Goal: Information Seeking & Learning: Learn about a topic

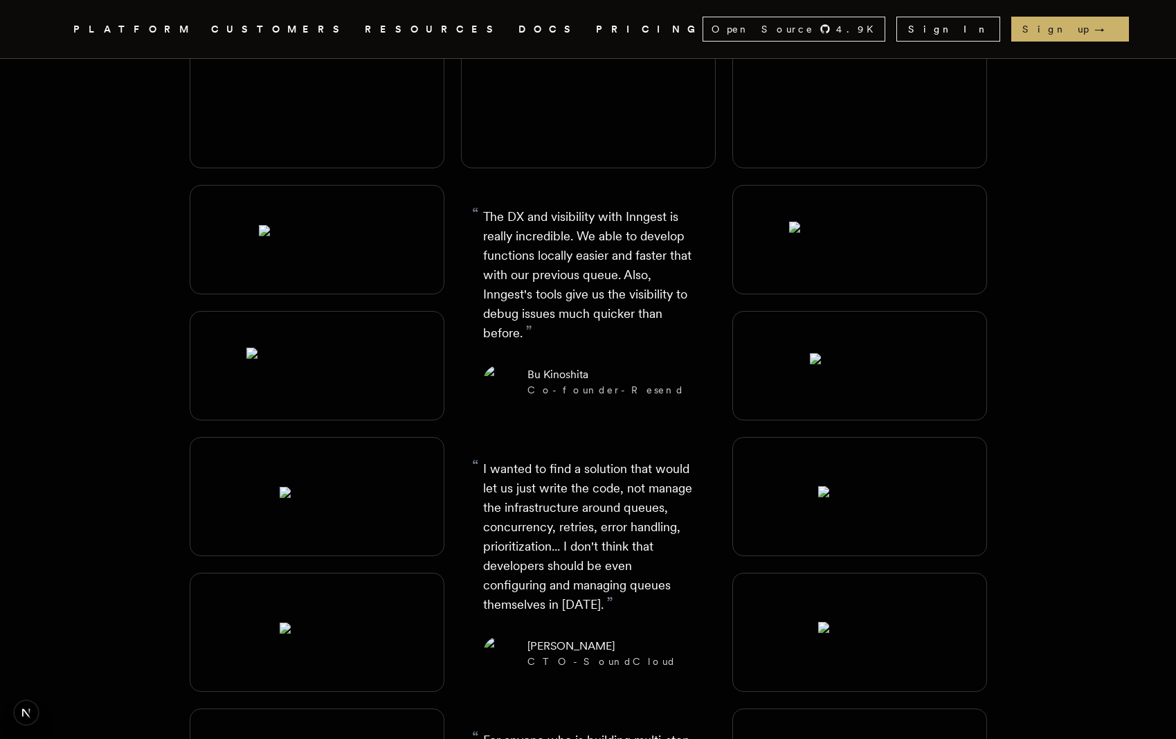
scroll to position [1816, 0]
click at [938, 528] on link "Visit website" at bounding box center [944, 537] width 74 height 19
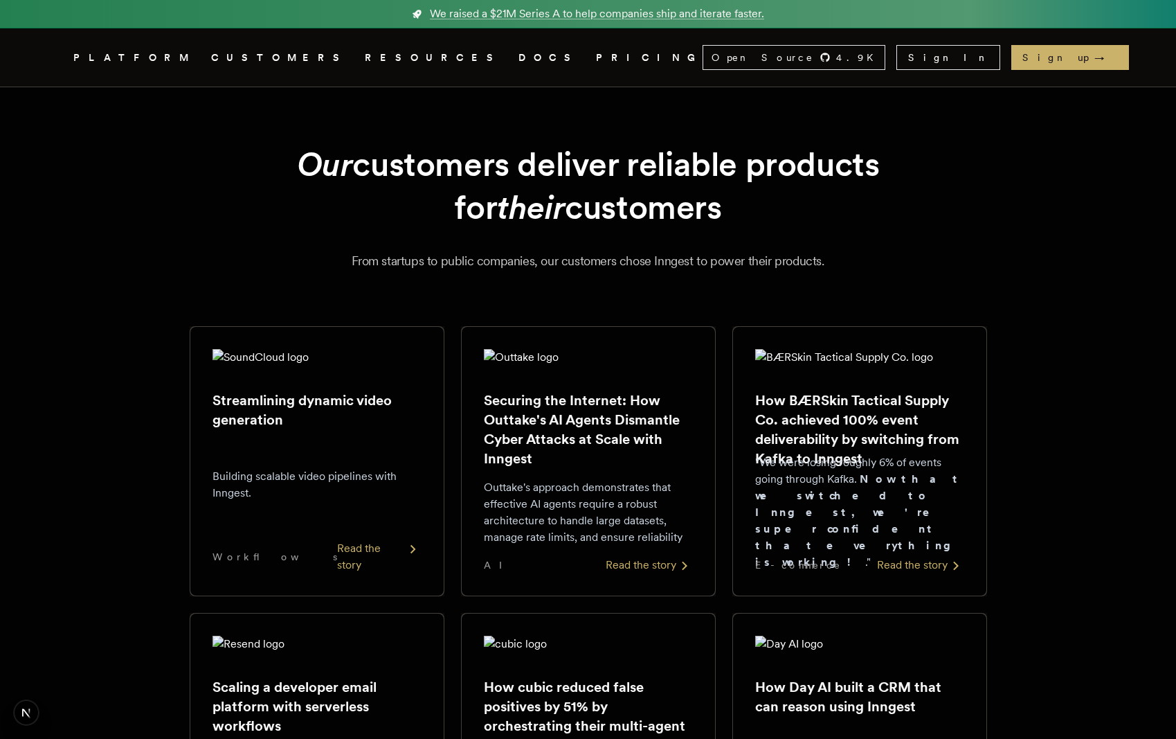
scroll to position [0, 0]
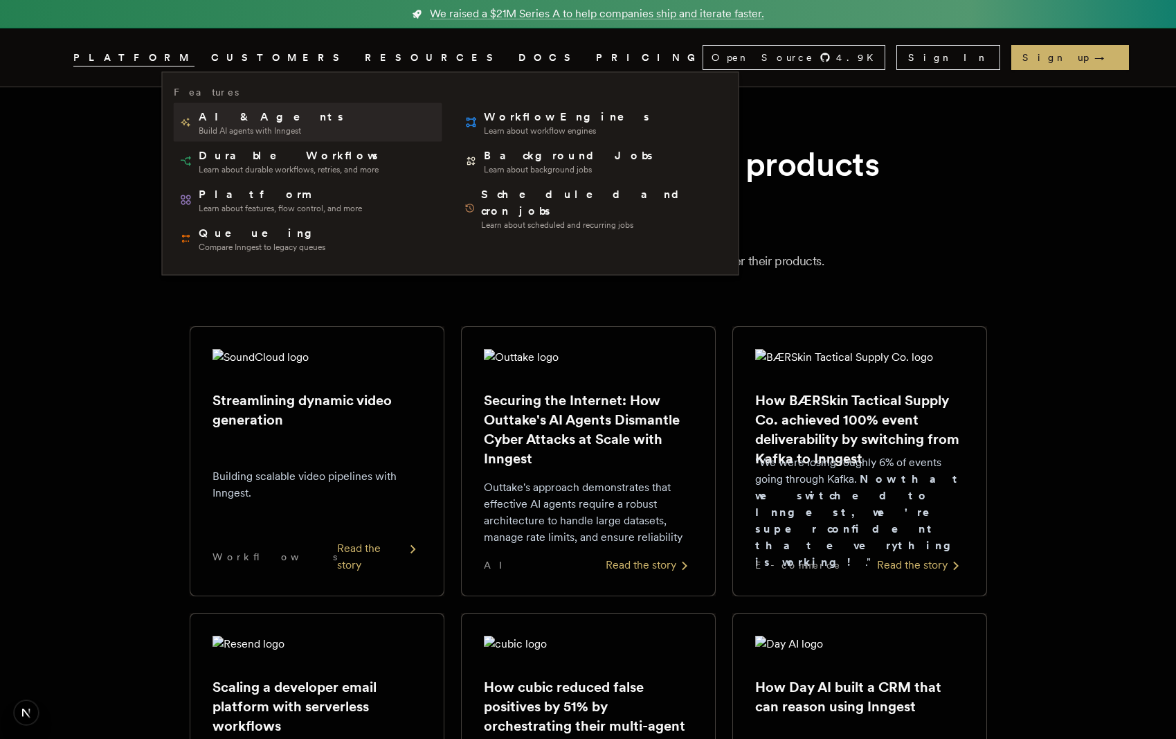
click at [215, 120] on span "AI & Agents" at bounding box center [272, 117] width 147 height 17
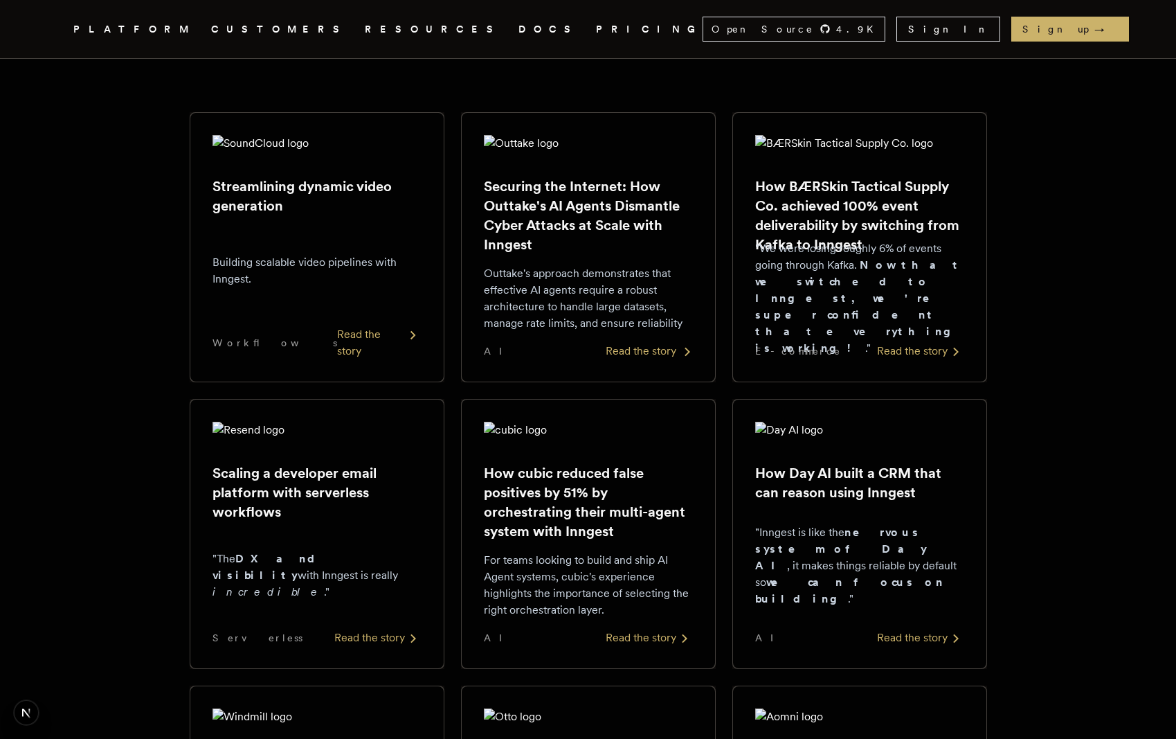
scroll to position [295, 0]
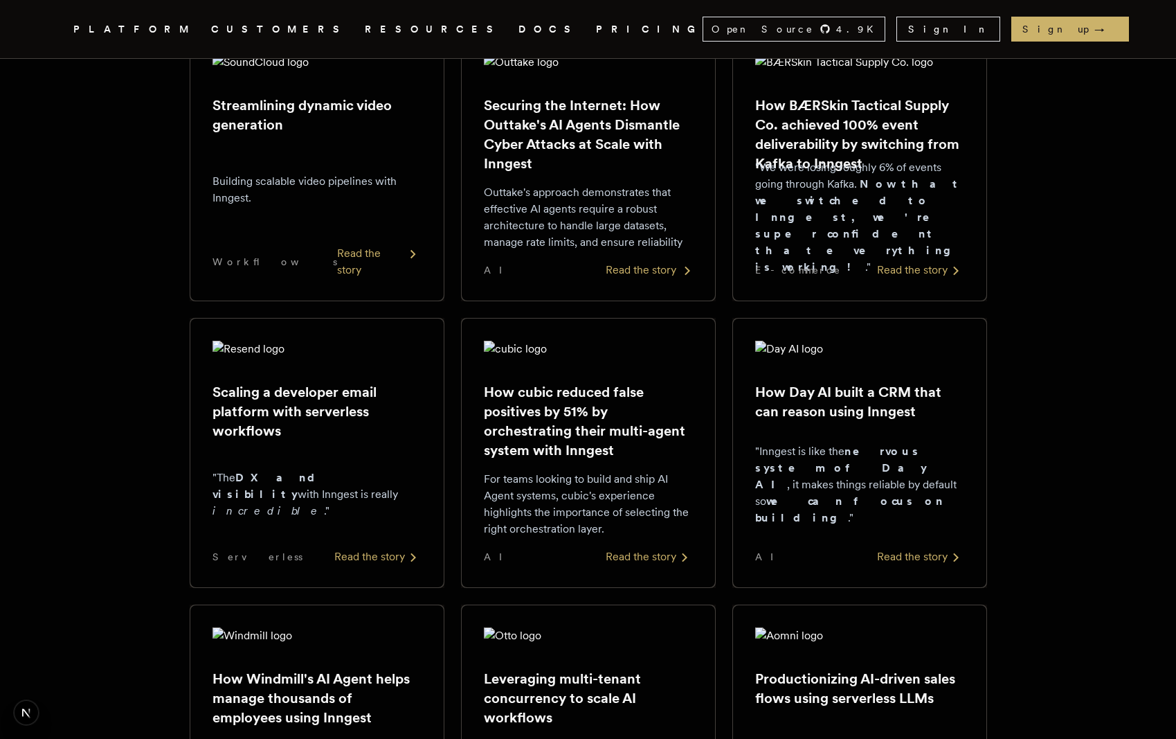
click at [567, 433] on h2 "How cubic reduced false positives by 51% by orchestrating their multi-agent sys…" at bounding box center [588, 421] width 209 height 78
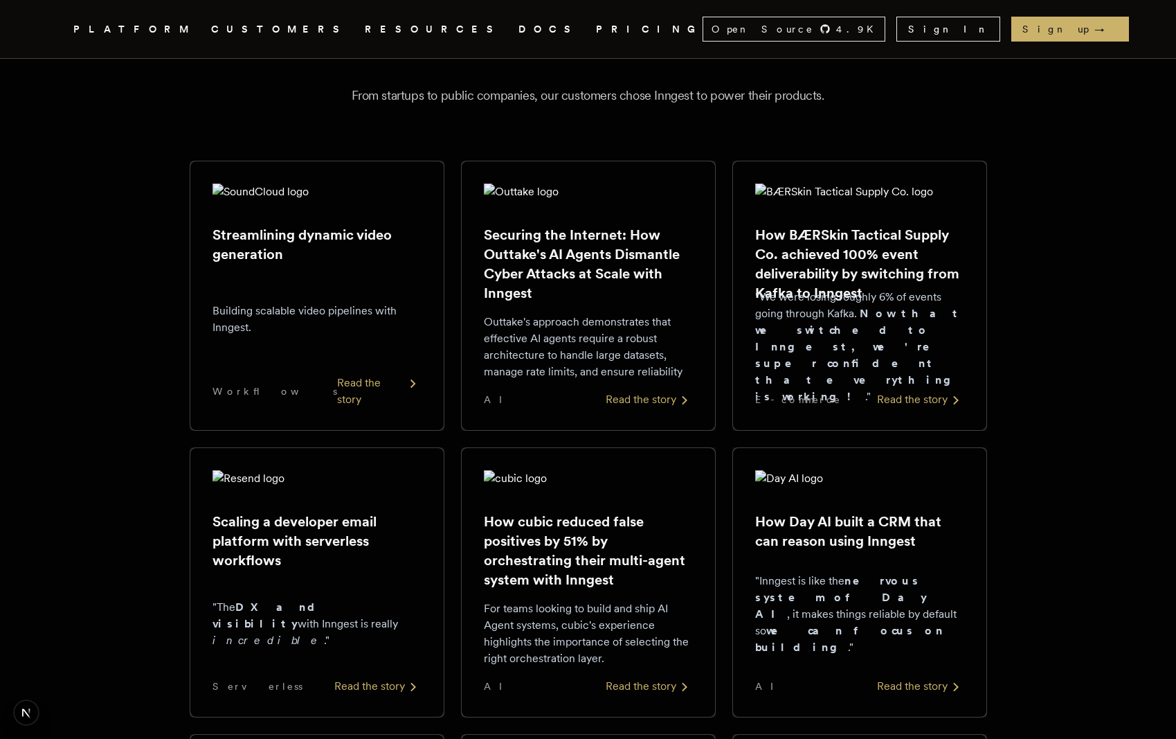
scroll to position [134, 0]
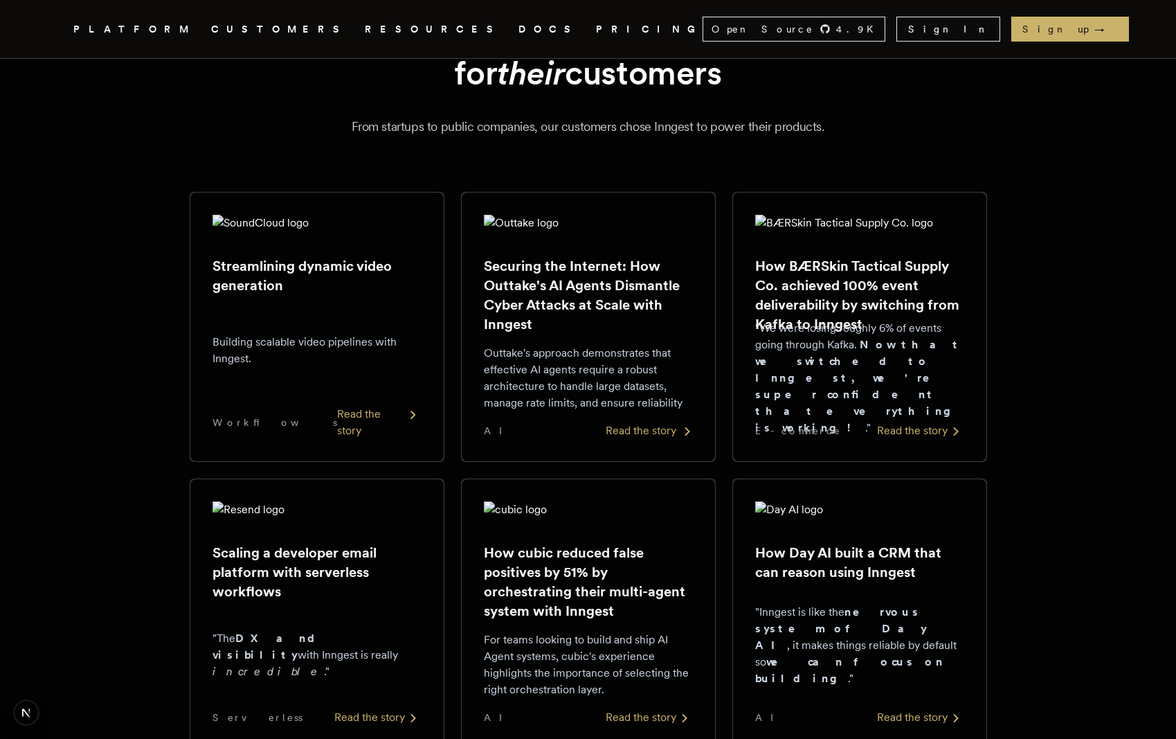
click at [543, 347] on p "Outtake's approach demonstrates that effective AI agents require a robust archi…" at bounding box center [588, 378] width 209 height 66
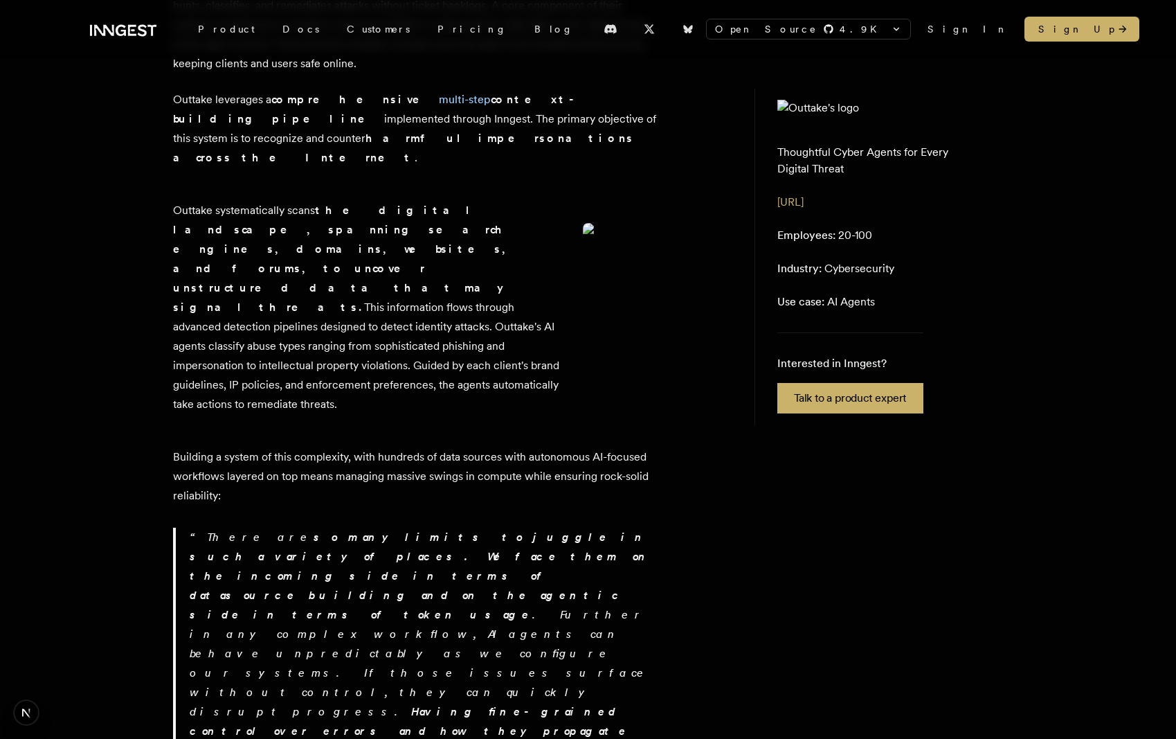
scroll to position [783, 0]
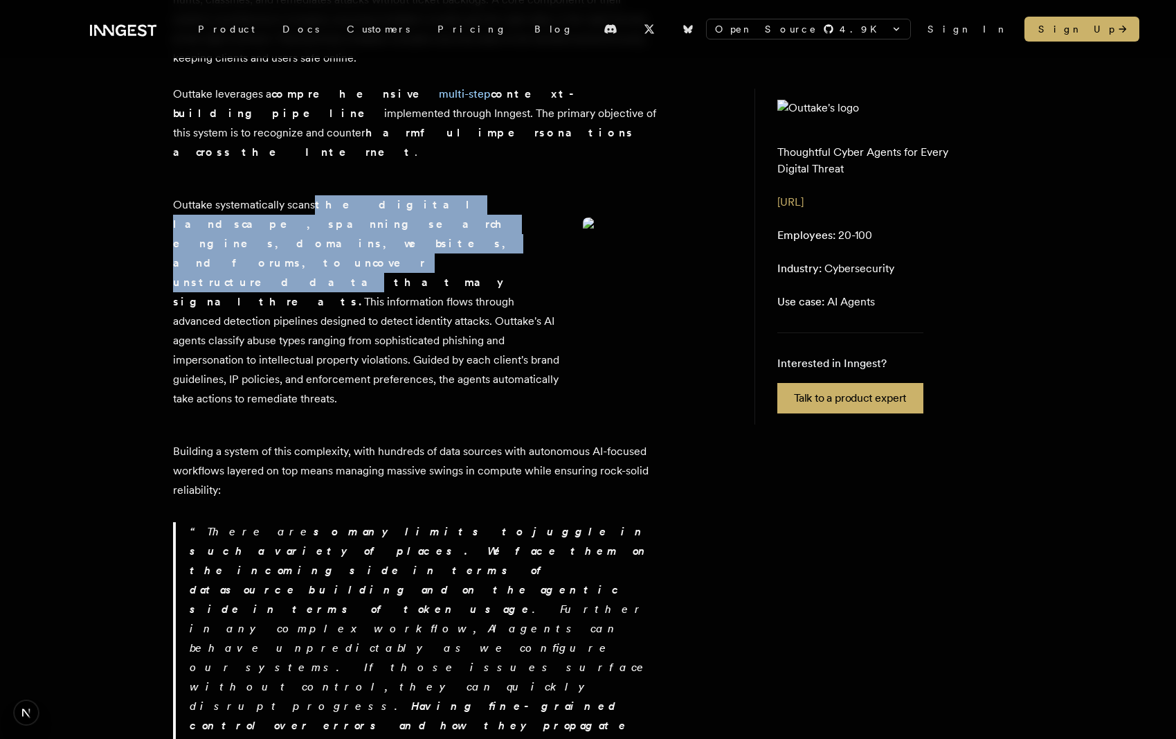
drag, startPoint x: 317, startPoint y: 221, endPoint x: 305, endPoint y: 293, distance: 73.1
click at [305, 290] on strong "the digital landscape, spanning search engines, domains, websites, and forums, …" at bounding box center [343, 253] width 341 height 110
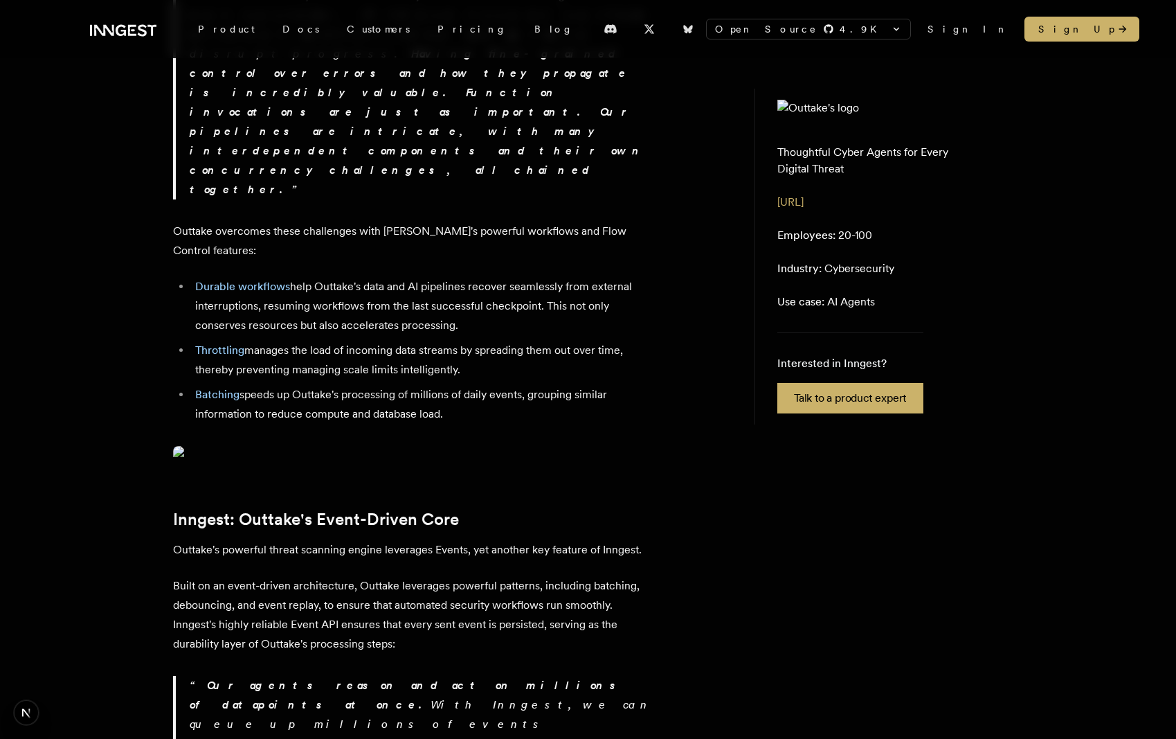
scroll to position [1532, 0]
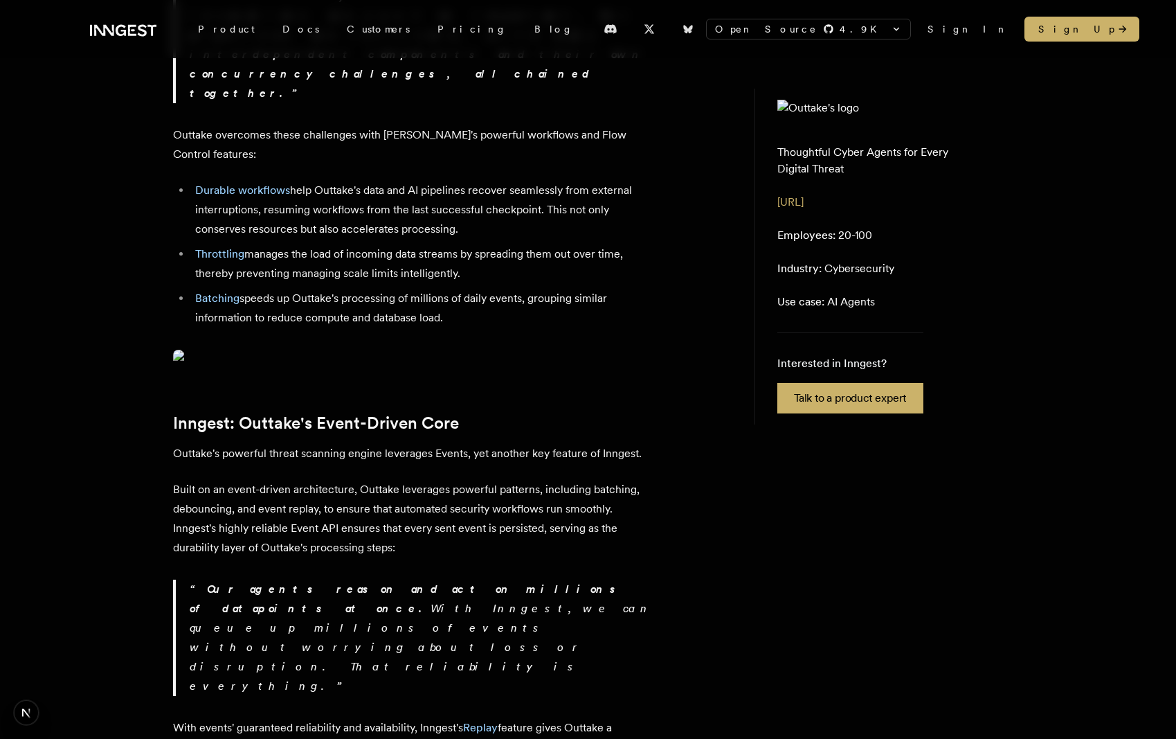
click at [292, 369] on img at bounding box center [415, 359] width 485 height 19
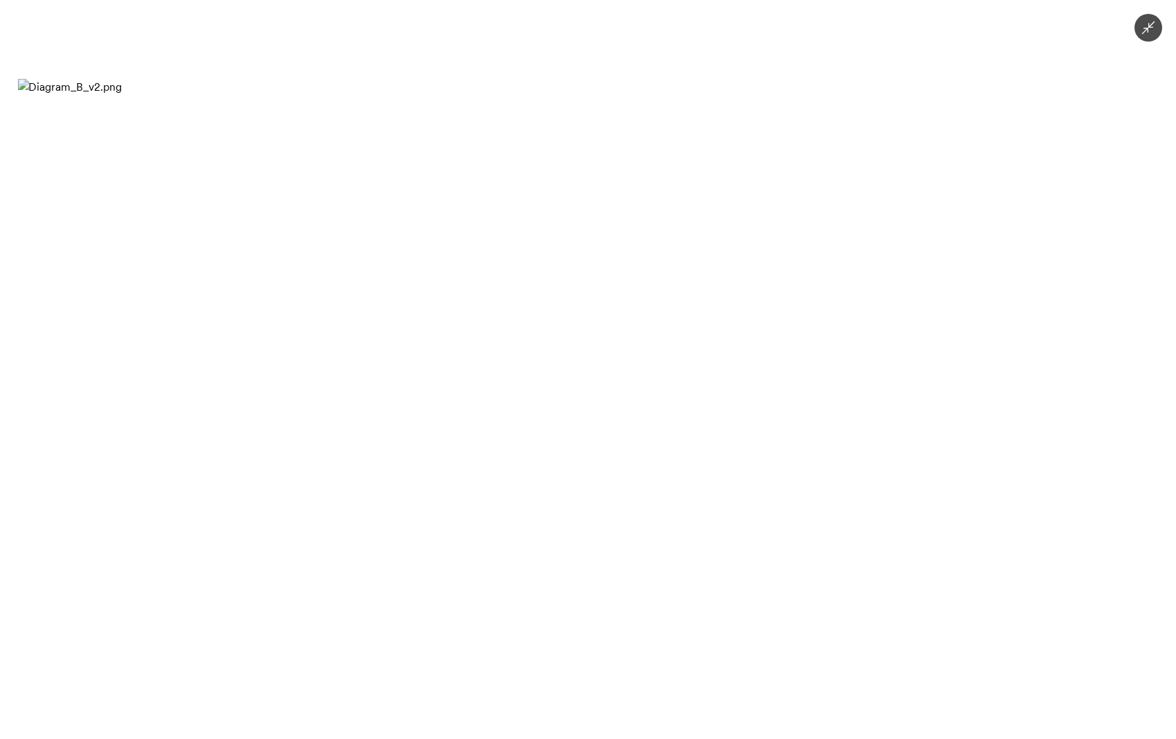
click at [292, 406] on img at bounding box center [587, 370] width 1141 height 582
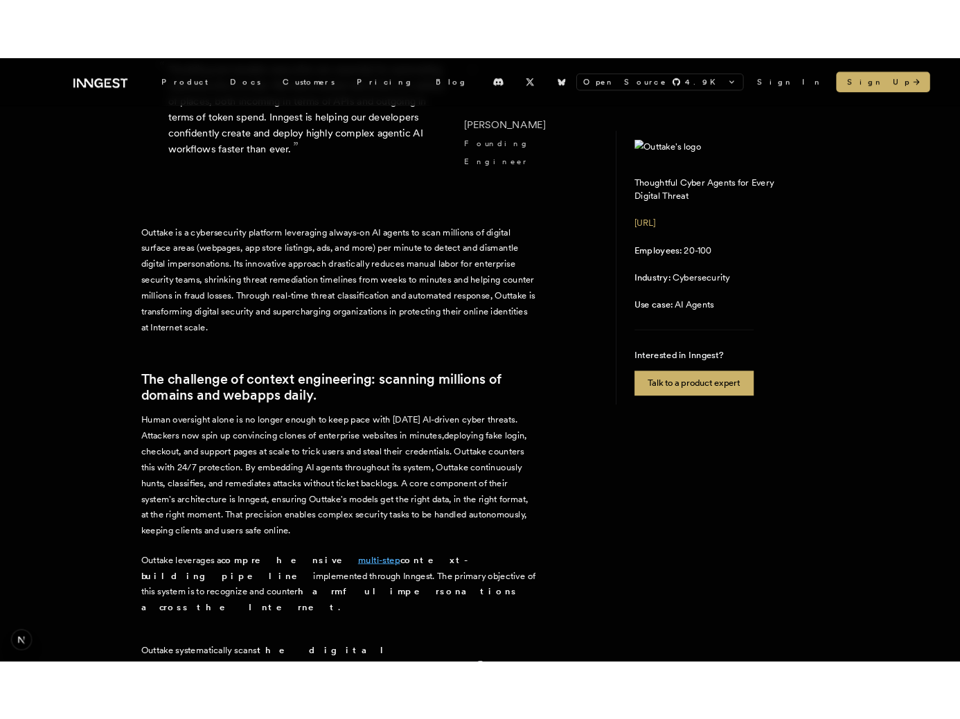
scroll to position [0, 0]
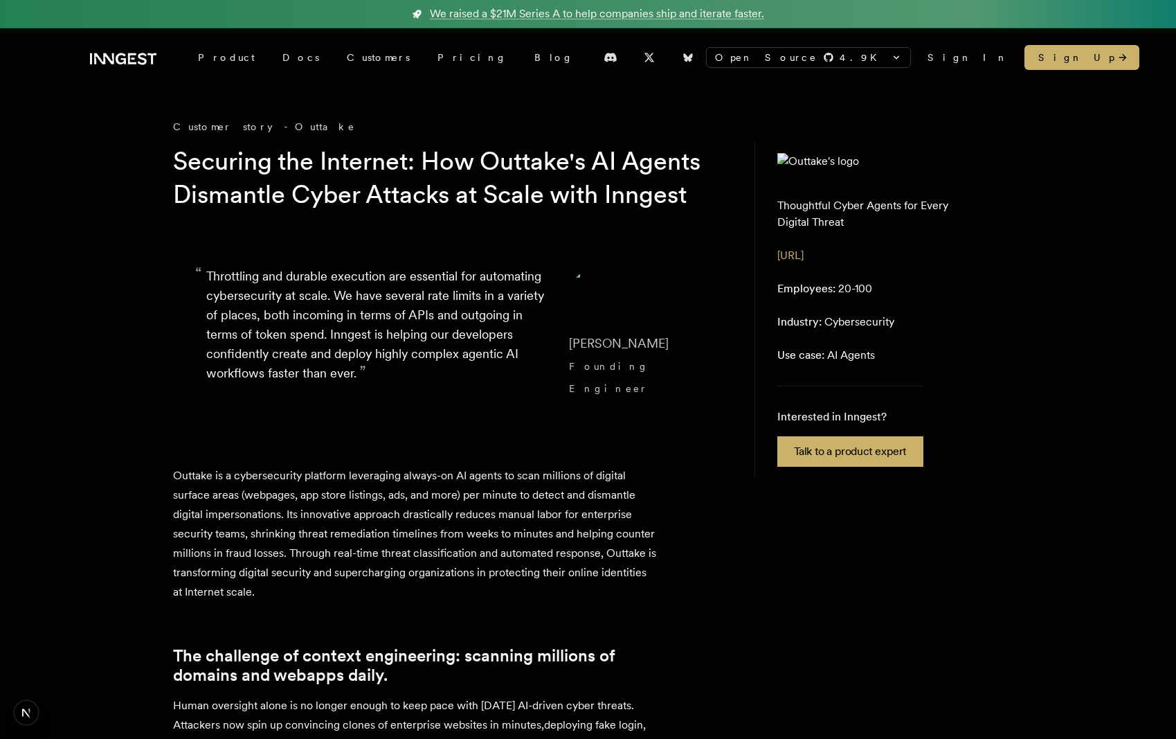
drag, startPoint x: 174, startPoint y: 159, endPoint x: 262, endPoint y: 230, distance: 113.2
click at [262, 211] on h1 "Securing the Internet: How Outtake's AI Agents Dismantle Cyber Attacks at Scale…" at bounding box center [439, 178] width 532 height 66
copy h1 "Securing the Internet: How Outtake's AI Agents Dismantle Cyber Attacks at Scale…"
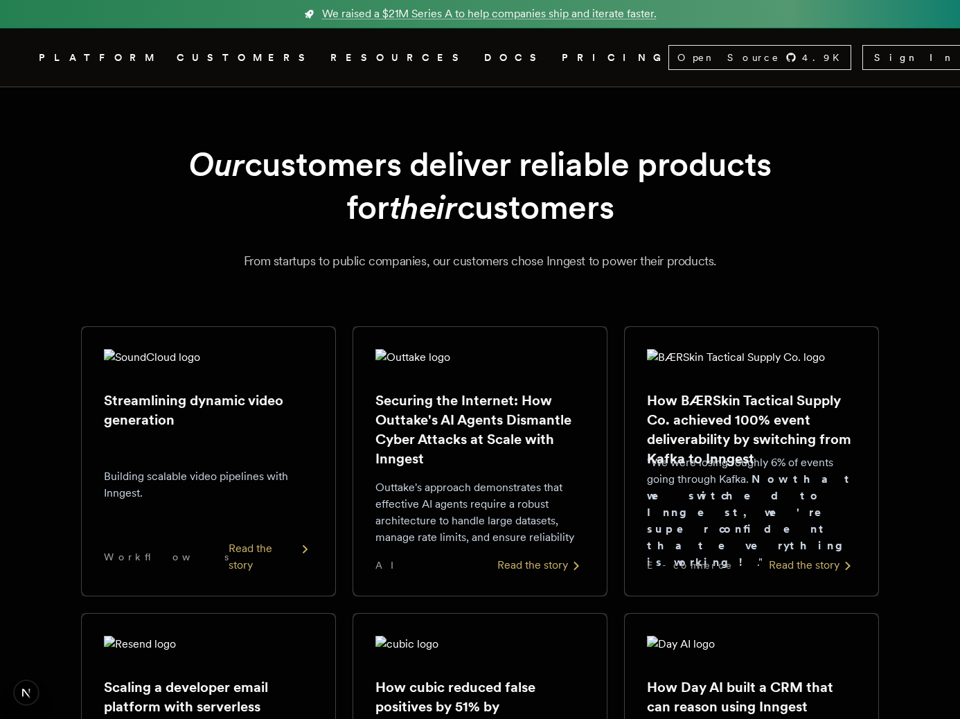
scroll to position [134, 0]
